Goal: Transaction & Acquisition: Purchase product/service

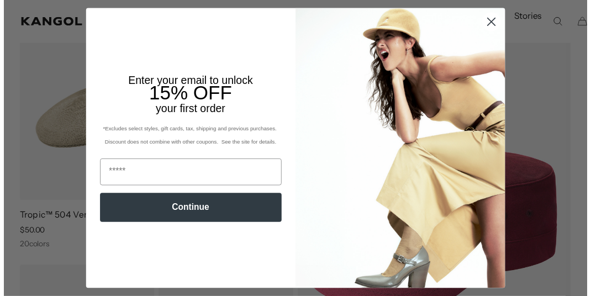
scroll to position [110, 0]
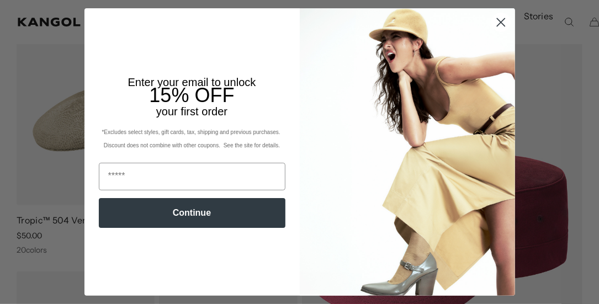
click at [494, 18] on circle "Close dialog" at bounding box center [501, 22] width 18 height 18
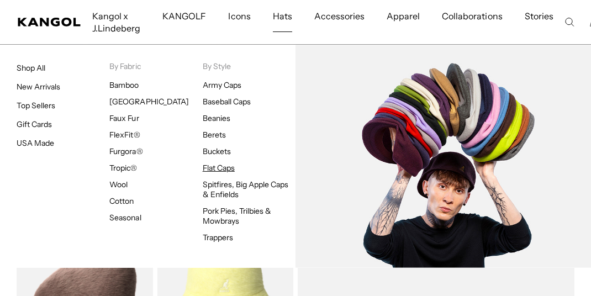
scroll to position [0, 0]
click at [225, 169] on link "Flat Caps" at bounding box center [219, 168] width 32 height 10
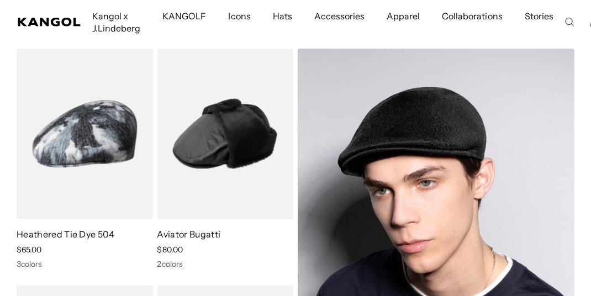
click at [419, 136] on img at bounding box center [436, 253] width 277 height 408
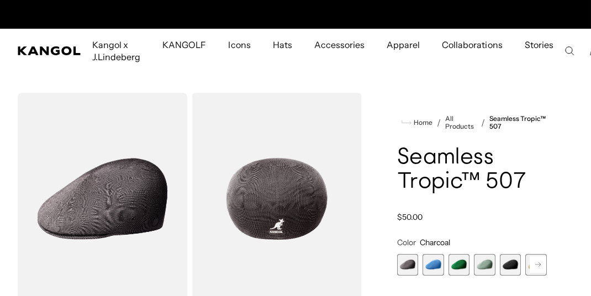
scroll to position [0, 227]
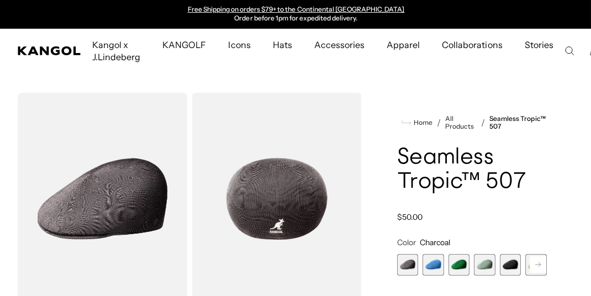
click at [507, 262] on span "5 of 12" at bounding box center [511, 265] width 22 height 22
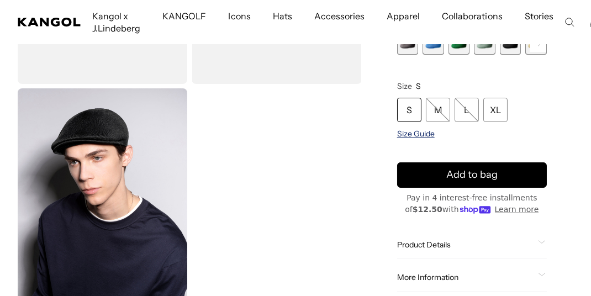
click at [418, 130] on span "Size Guide" at bounding box center [416, 134] width 38 height 10
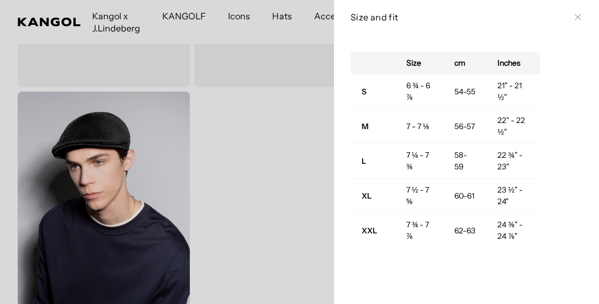
click at [575, 14] on icon at bounding box center [578, 17] width 6 height 6
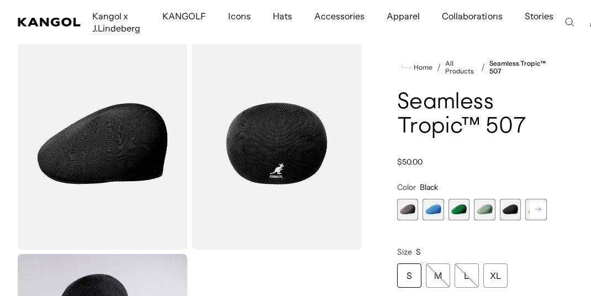
click at [407, 208] on span "1 of 12" at bounding box center [408, 210] width 22 height 22
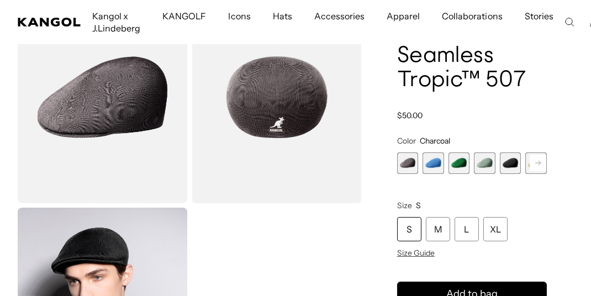
scroll to position [110, 0]
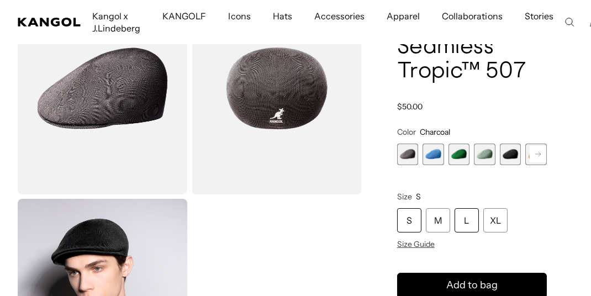
click at [472, 222] on div "L" at bounding box center [467, 220] width 24 height 24
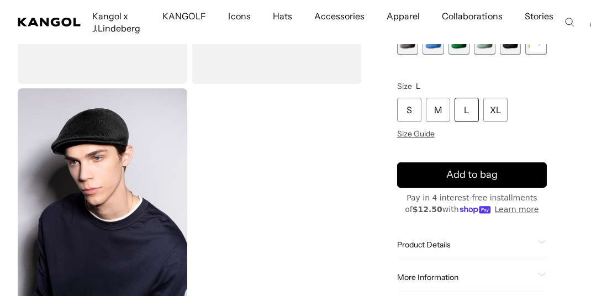
scroll to position [0, 227]
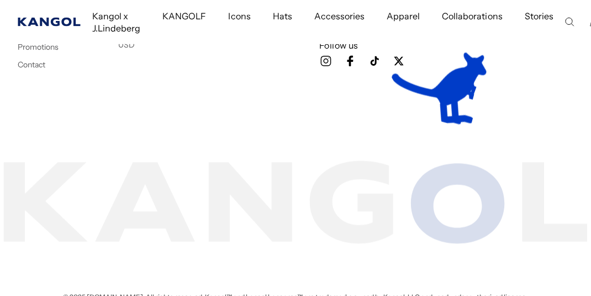
click at [61, 22] on icon "Kangol" at bounding box center [50, 22] width 64 height 9
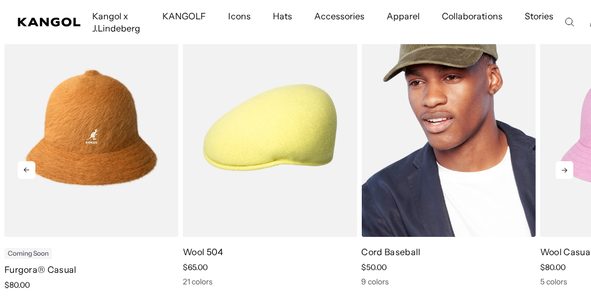
scroll to position [0, 227]
